Goal: Register for event/course

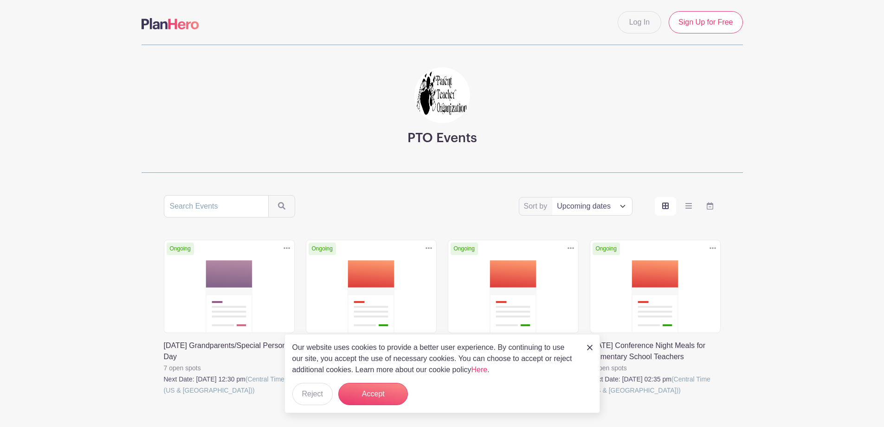
click at [164, 395] on link at bounding box center [164, 395] width 0 height 0
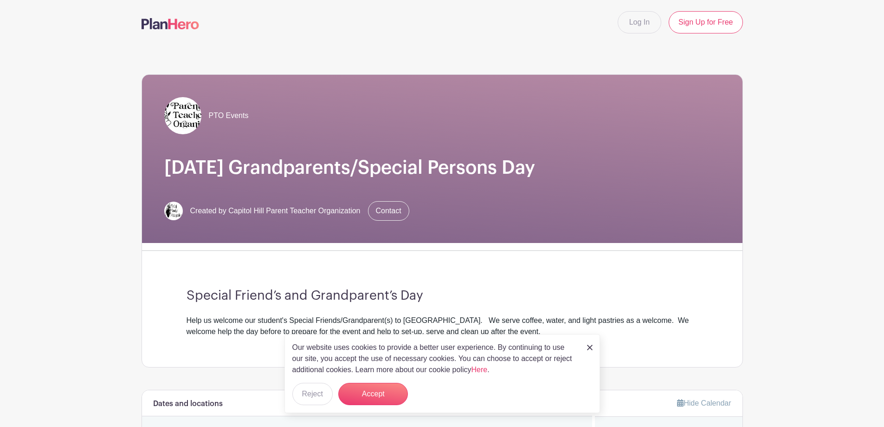
click at [587, 347] on img at bounding box center [590, 347] width 6 height 6
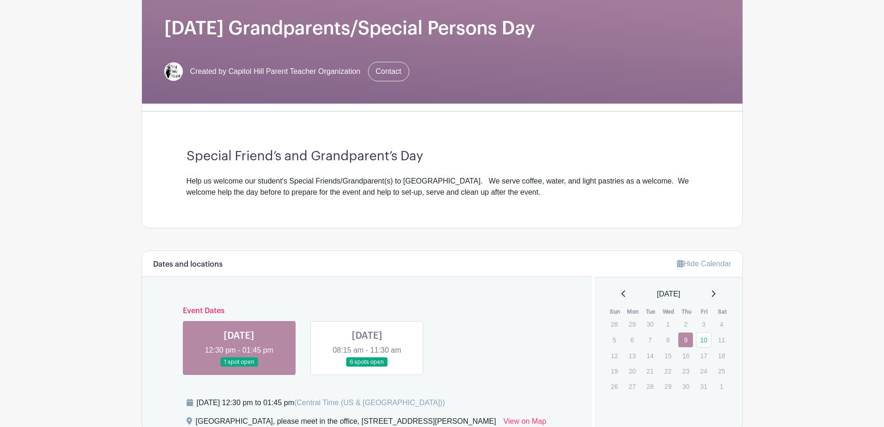
scroll to position [186, 0]
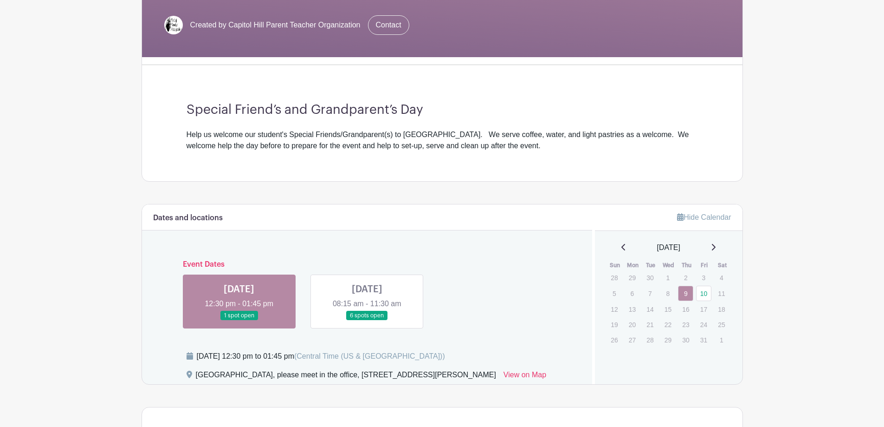
click at [213, 261] on h6 "Event Dates" at bounding box center [367, 264] width 384 height 9
click at [367, 320] on link at bounding box center [367, 320] width 0 height 0
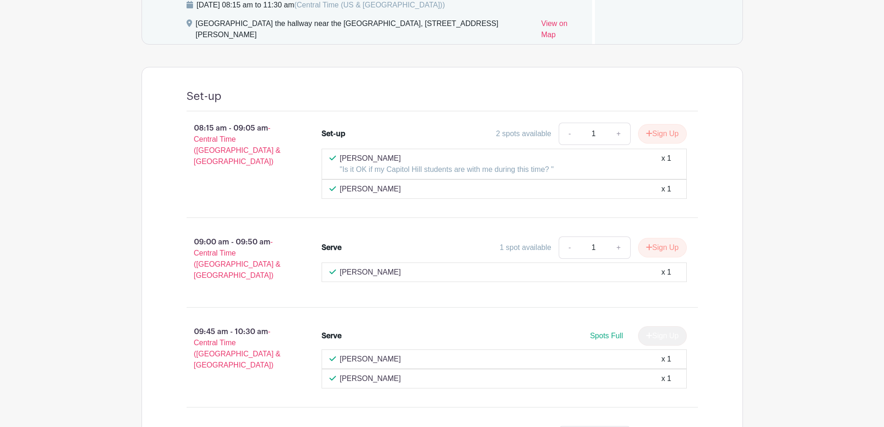
scroll to position [511, 0]
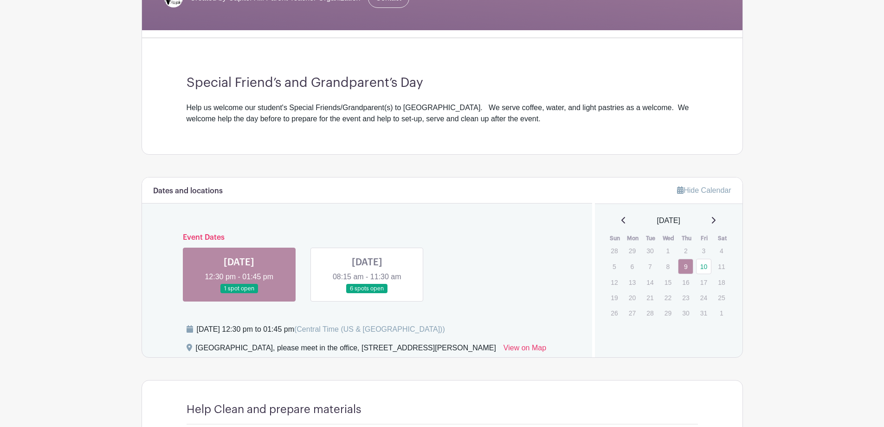
scroll to position [188, 0]
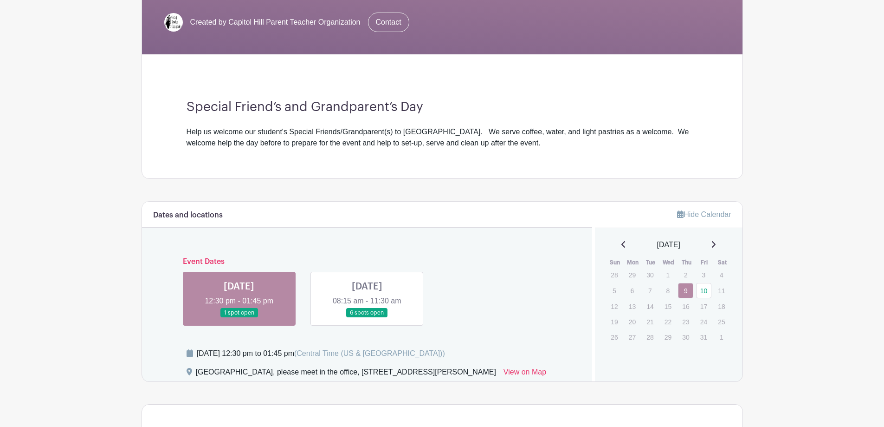
click at [367, 317] on link at bounding box center [367, 317] width 0 height 0
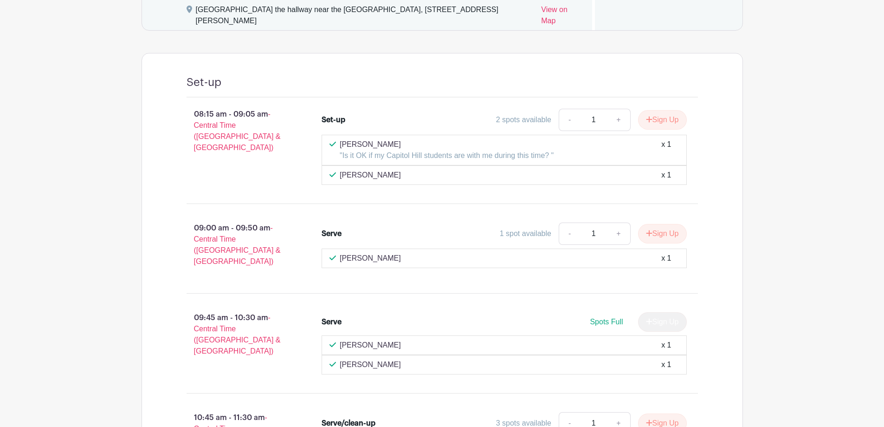
scroll to position [560, 0]
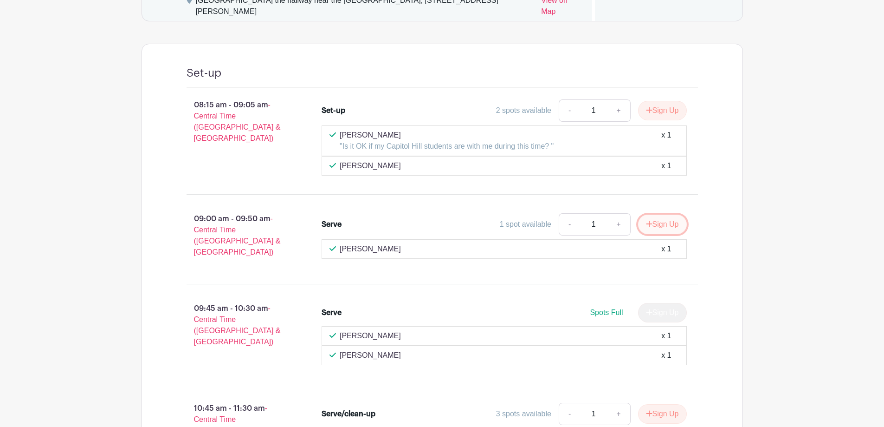
click at [648, 220] on icon "submit" at bounding box center [649, 223] width 6 height 6
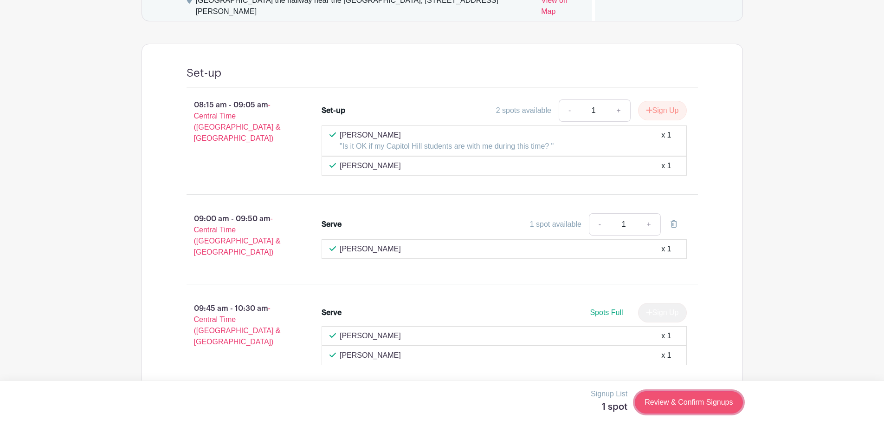
click at [696, 396] on link "Review & Confirm Signups" at bounding box center [689, 402] width 108 height 22
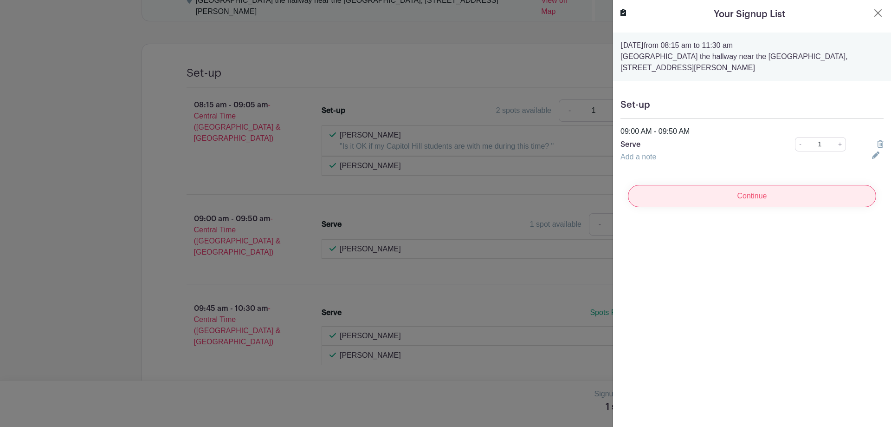
click at [738, 197] on input "Continue" at bounding box center [752, 196] width 248 height 22
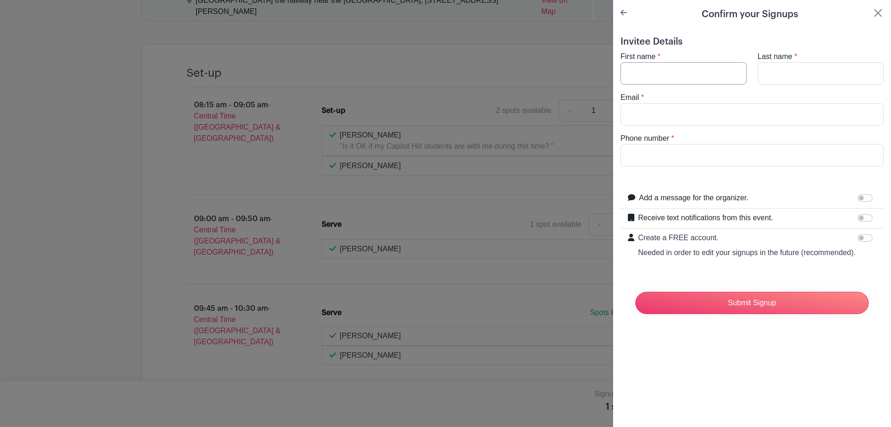
click at [666, 76] on input "First name" at bounding box center [684, 73] width 126 height 22
type input "[PERSON_NAME]"
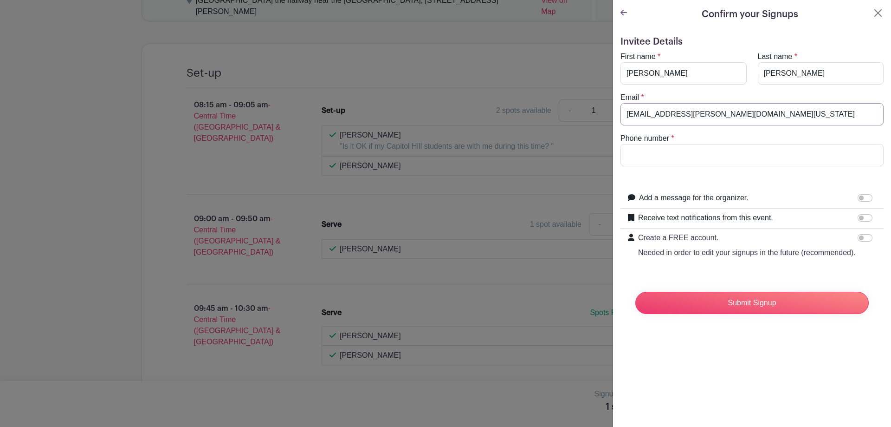
type input "[EMAIL_ADDRESS][PERSON_NAME][DOMAIN_NAME][US_STATE]"
type input "[PHONE_NUMBER]"
click at [743, 314] on input "Submit Signup" at bounding box center [751, 302] width 233 height 22
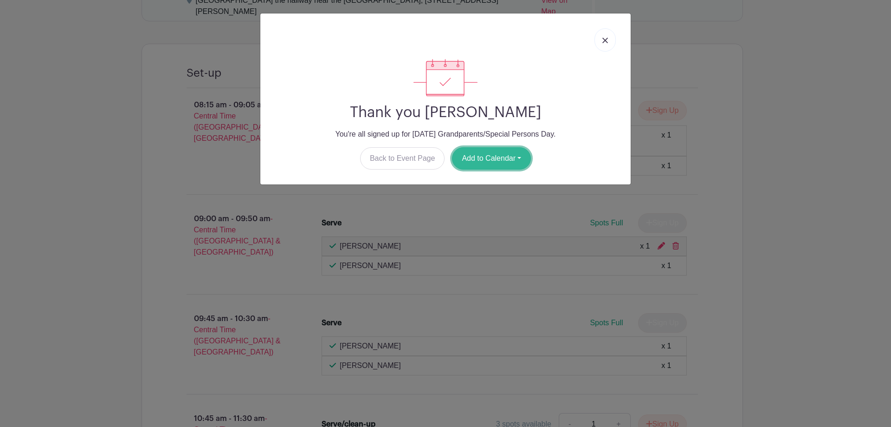
click at [484, 156] on button "Add to Calendar" at bounding box center [491, 158] width 79 height 22
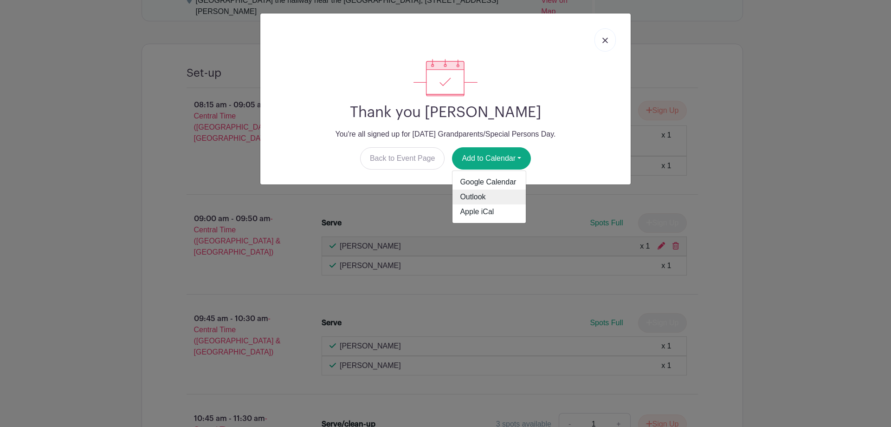
click at [477, 192] on link "Outlook" at bounding box center [489, 196] width 73 height 15
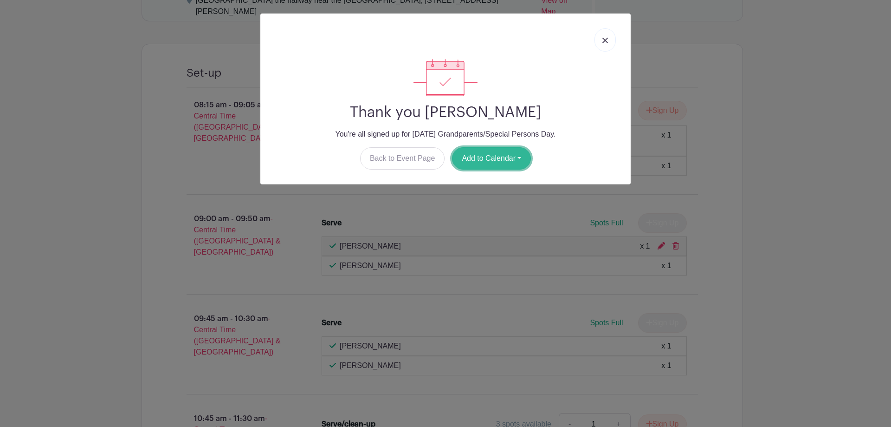
click at [494, 162] on button "Add to Calendar" at bounding box center [491, 158] width 79 height 22
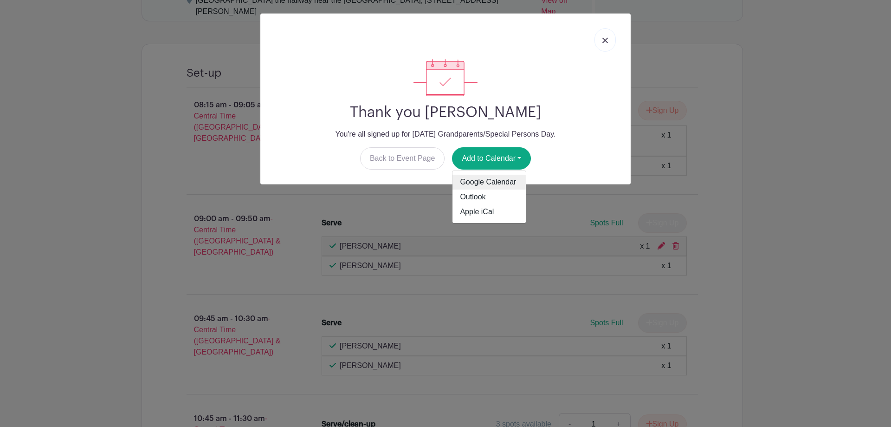
click at [491, 178] on link "Google Calendar" at bounding box center [489, 182] width 73 height 15
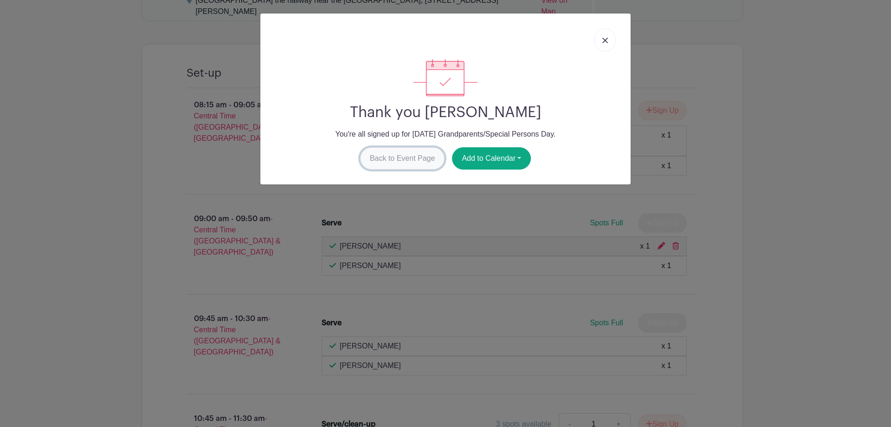
click at [414, 162] on link "Back to Event Page" at bounding box center [402, 158] width 85 height 22
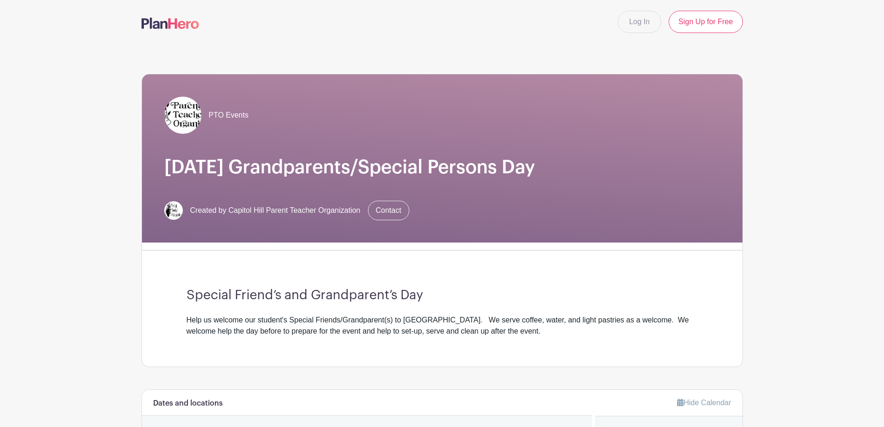
scroll to position [0, 0]
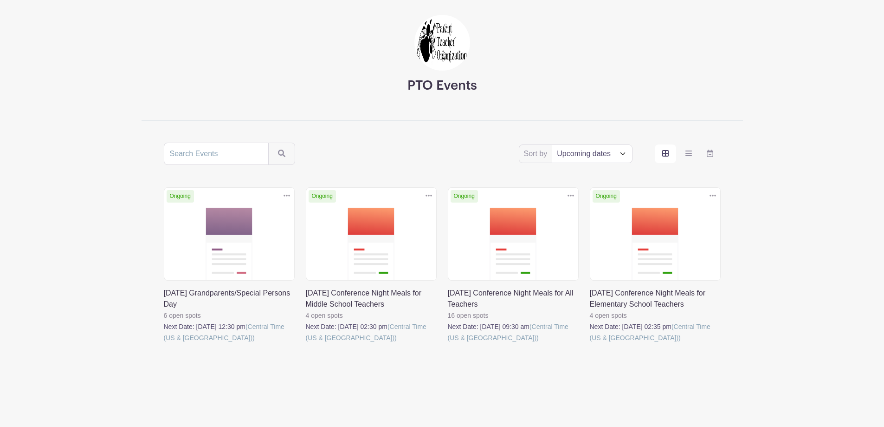
scroll to position [53, 0]
click at [590, 343] on link at bounding box center [590, 343] width 0 height 0
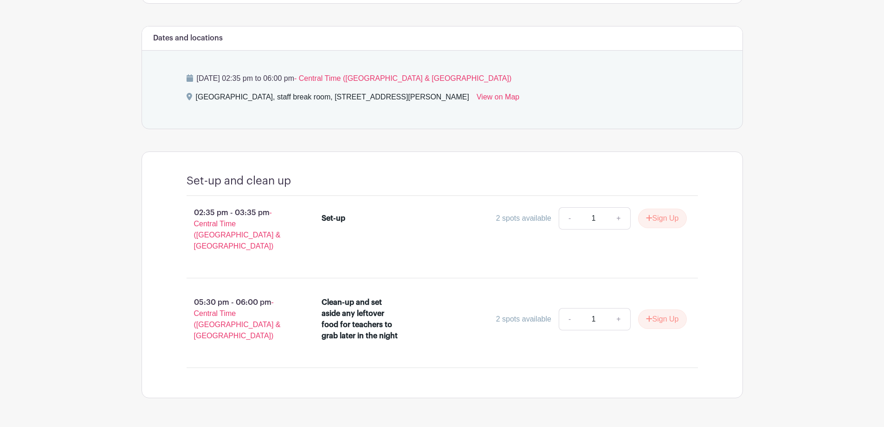
scroll to position [367, 0]
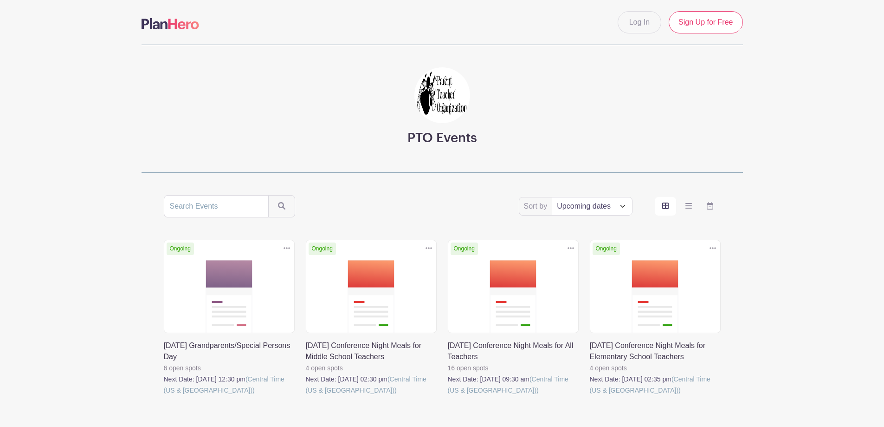
click at [448, 395] on link at bounding box center [448, 395] width 0 height 0
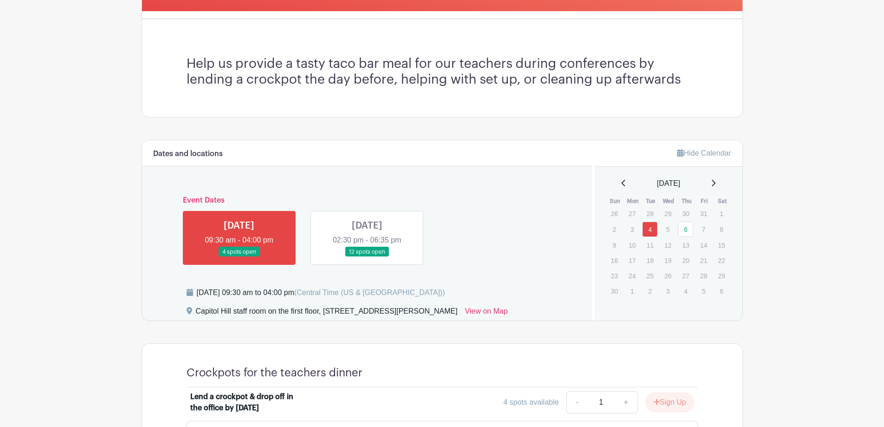
scroll to position [232, 0]
click at [367, 256] on link at bounding box center [367, 256] width 0 height 0
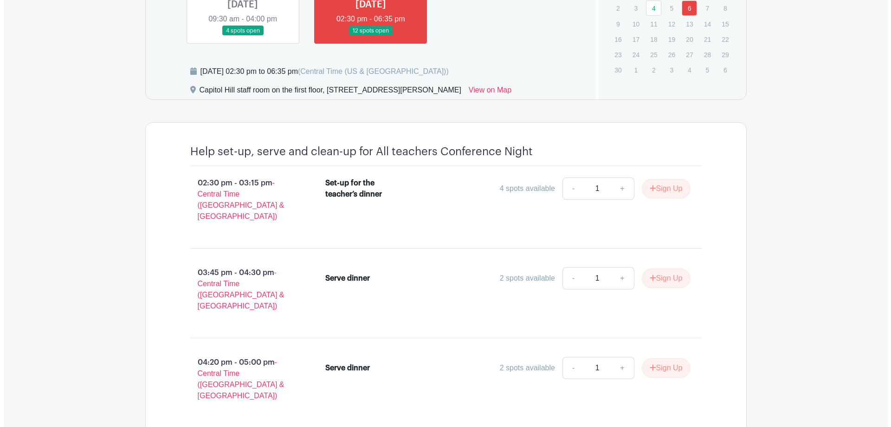
scroll to position [447, 0]
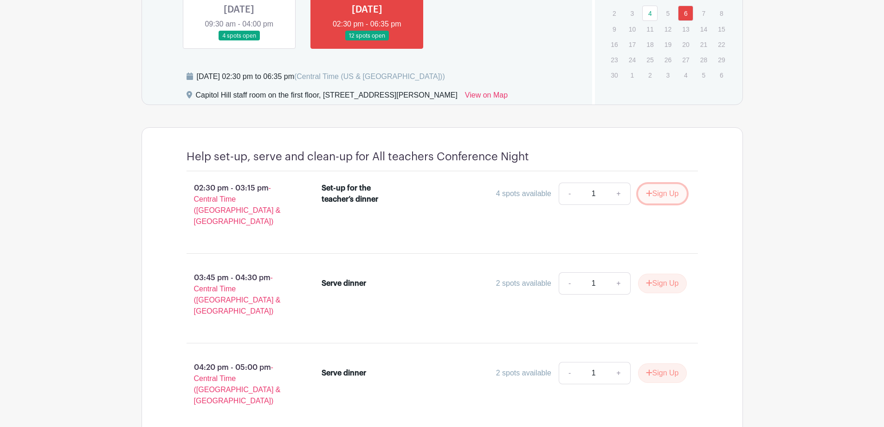
click at [673, 199] on button "Sign Up" at bounding box center [662, 193] width 49 height 19
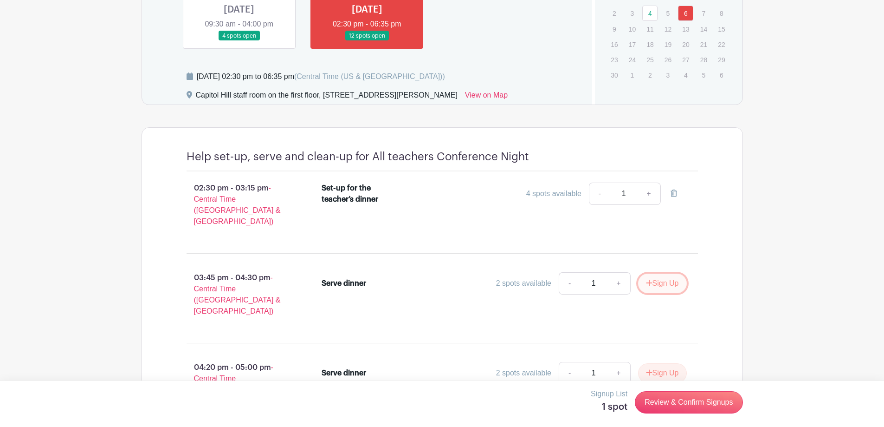
click at [653, 274] on button "Sign Up" at bounding box center [662, 282] width 49 height 19
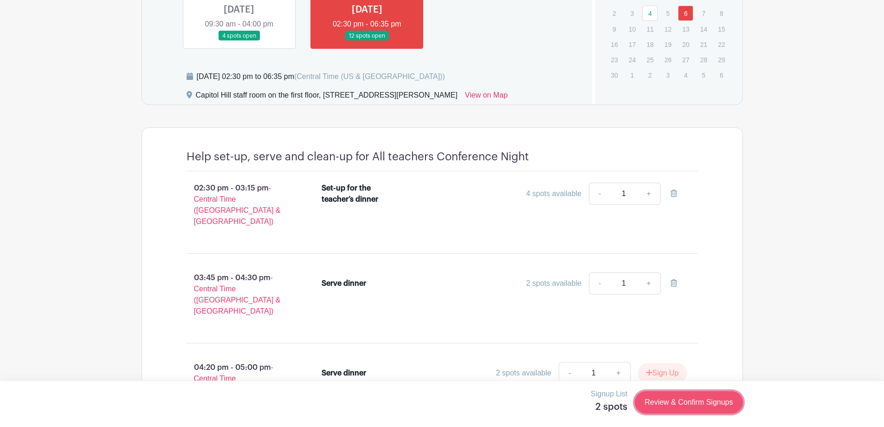
click at [682, 400] on link "Review & Confirm Signups" at bounding box center [689, 402] width 108 height 22
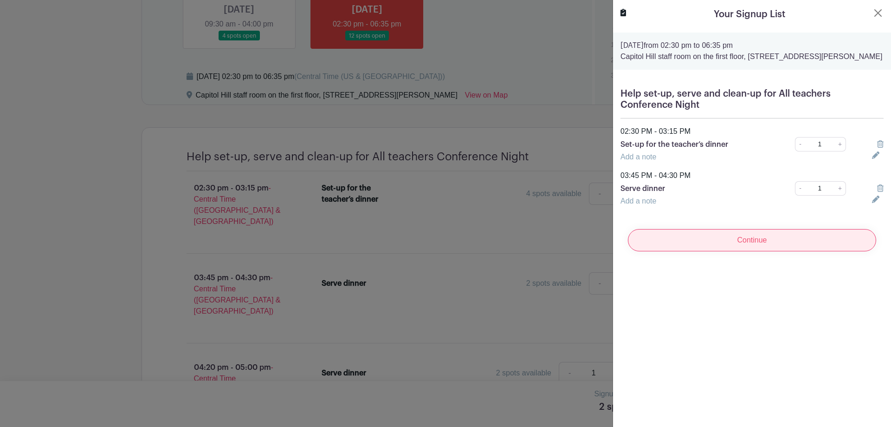
click at [727, 238] on input "Continue" at bounding box center [752, 240] width 248 height 22
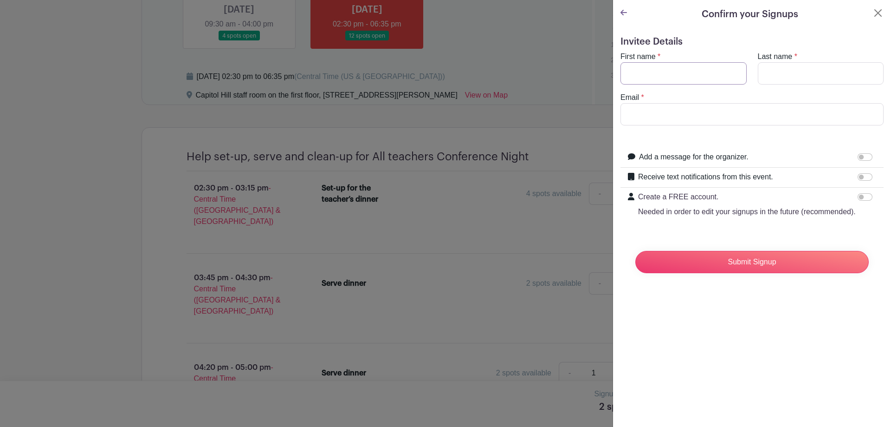
click at [675, 77] on input "First name" at bounding box center [684, 73] width 126 height 22
type input "[PERSON_NAME]"
type input "v"
type input "[PERSON_NAME]"
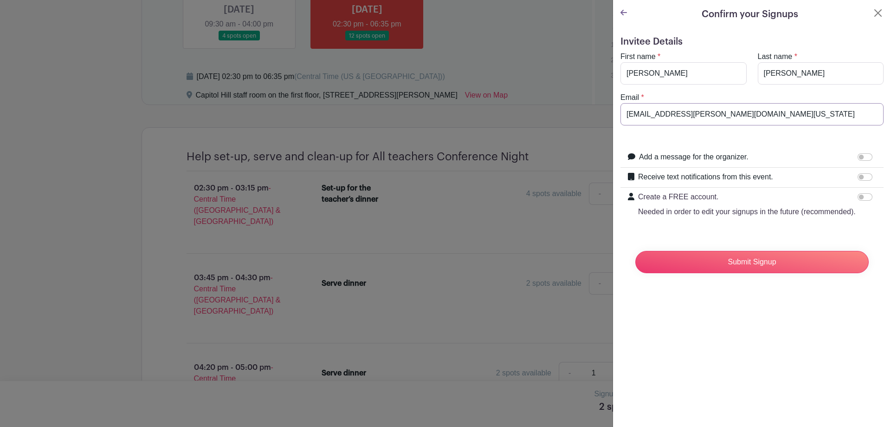
type input "[EMAIL_ADDRESS][PERSON_NAME][DOMAIN_NAME][US_STATE]"
click at [858, 177] on input "Receive text notifications from this event." at bounding box center [865, 176] width 15 height 7
checkbox input "true"
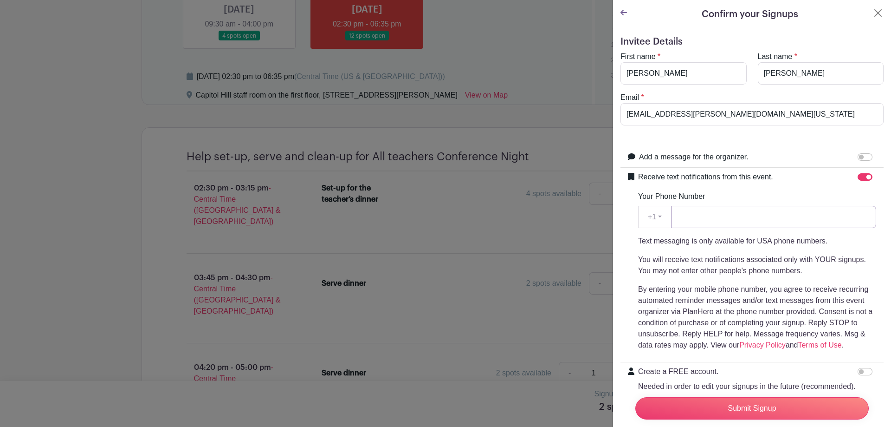
click at [695, 215] on input "Your Phone Number" at bounding box center [773, 217] width 205 height 22
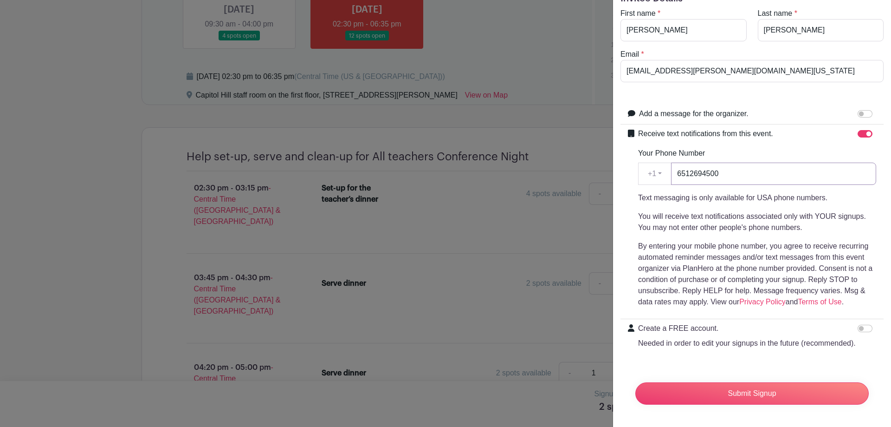
scroll to position [61, 0]
type input "6512694500"
click at [862, 324] on input "Create a FREE account. Needed in order to edit your signups in the future (reco…" at bounding box center [865, 327] width 15 height 7
checkbox input "true"
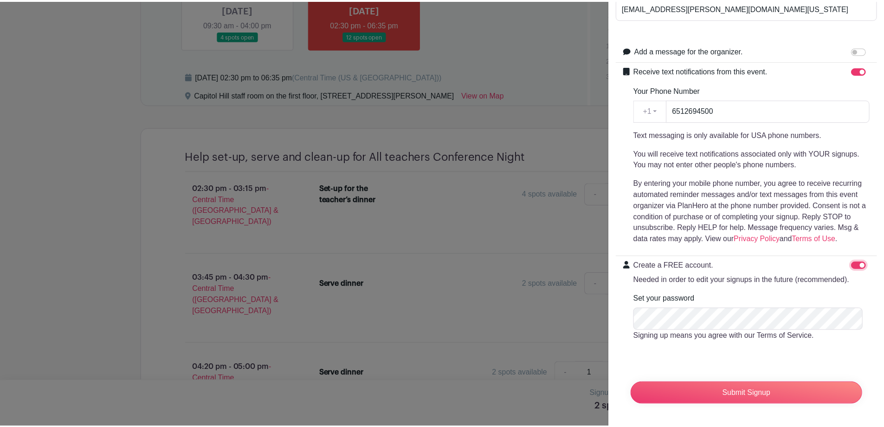
scroll to position [124, 0]
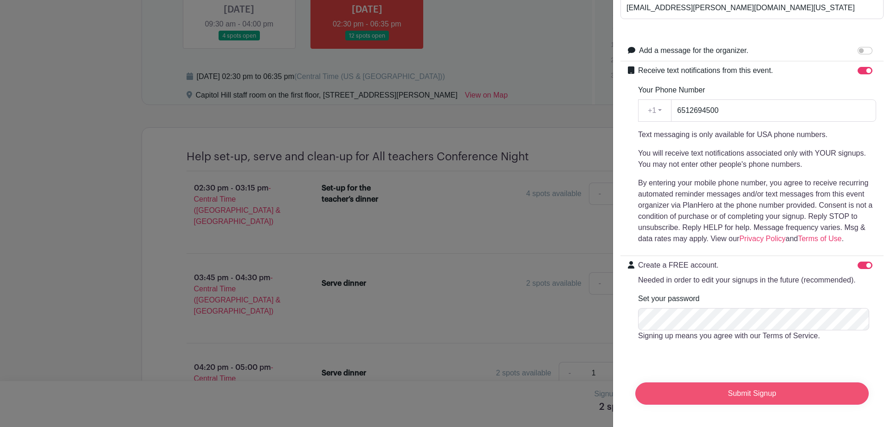
click at [746, 384] on input "Submit Signup" at bounding box center [751, 393] width 233 height 22
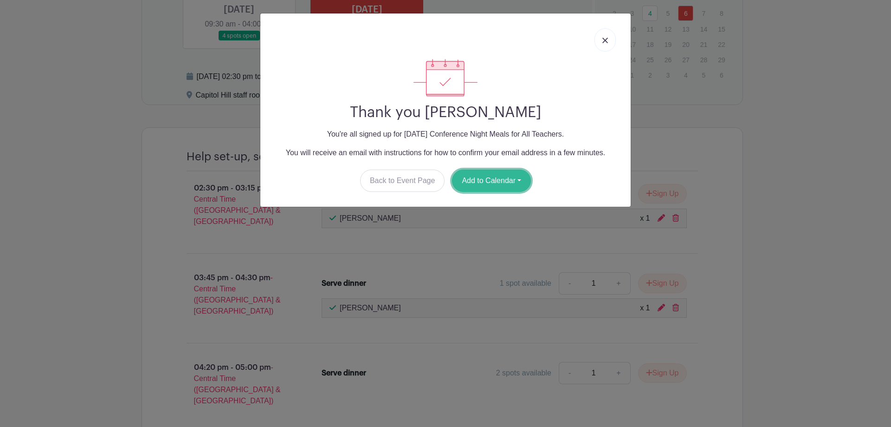
click at [484, 179] on button "Add to Calendar" at bounding box center [491, 180] width 79 height 22
click at [475, 217] on link "Outlook" at bounding box center [489, 219] width 73 height 15
click at [476, 181] on button "Add to Calendar" at bounding box center [491, 180] width 79 height 22
click at [479, 219] on link "Outlook" at bounding box center [489, 219] width 73 height 15
click at [489, 185] on button "Add to Calendar" at bounding box center [491, 180] width 79 height 22
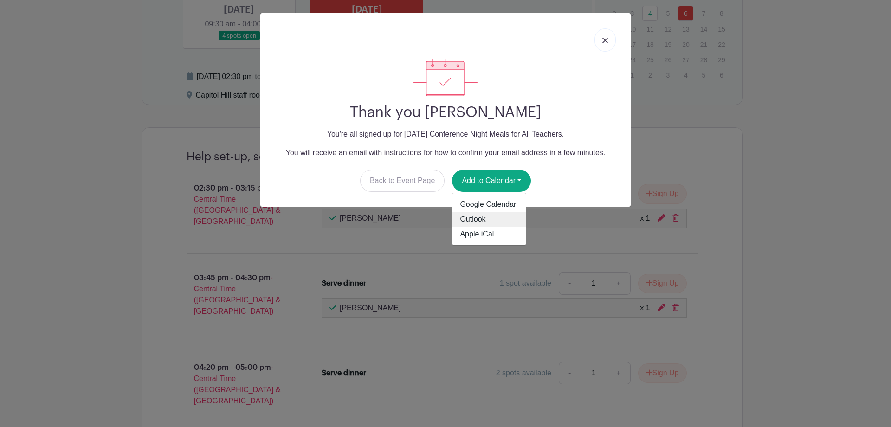
click at [479, 222] on link "Outlook" at bounding box center [489, 219] width 73 height 15
click at [606, 41] on img at bounding box center [605, 41] width 6 height 6
